Goal: Entertainment & Leisure: Consume media (video, audio)

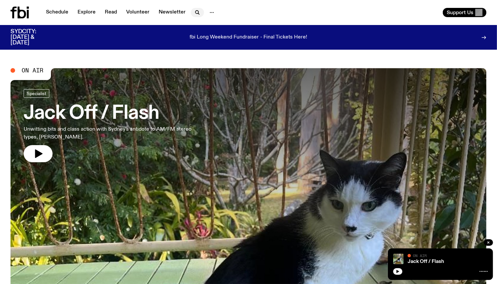
click at [196, 12] on icon "button" at bounding box center [198, 13] width 8 height 8
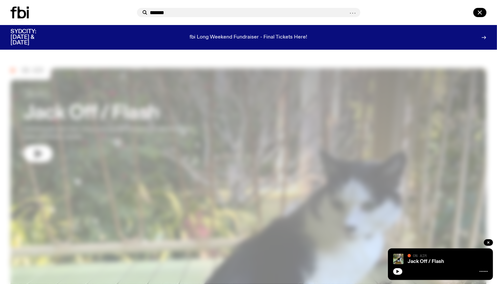
type input "*******"
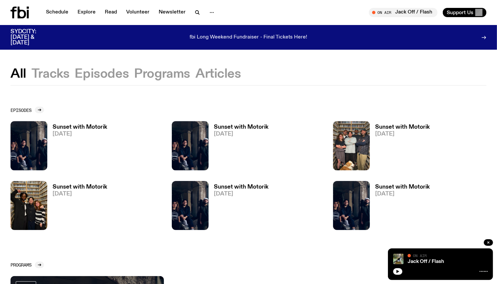
click at [83, 125] on h3 "Sunset with Motorik" at bounding box center [80, 127] width 55 height 6
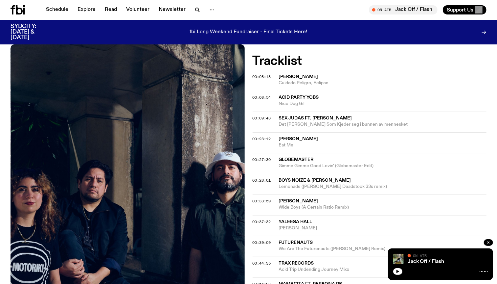
scroll to position [202, 0]
click at [296, 117] on span "Sex Judas ft. [PERSON_NAME]" at bounding box center [315, 117] width 73 height 5
click at [262, 117] on span "00:09:43" at bounding box center [262, 117] width 18 height 5
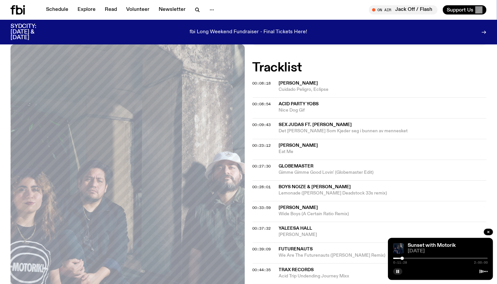
scroll to position [219, 0]
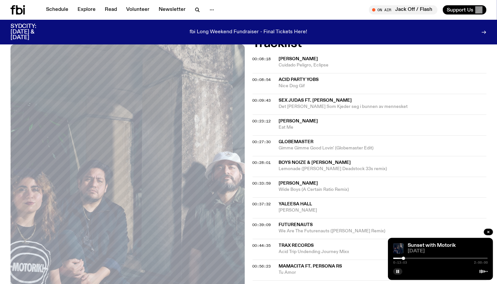
click at [407, 257] on div at bounding box center [441, 257] width 95 height 1
click at [409, 257] on div at bounding box center [441, 257] width 95 height 1
click at [411, 258] on div at bounding box center [441, 257] width 95 height 1
